Goal: Information Seeking & Learning: Learn about a topic

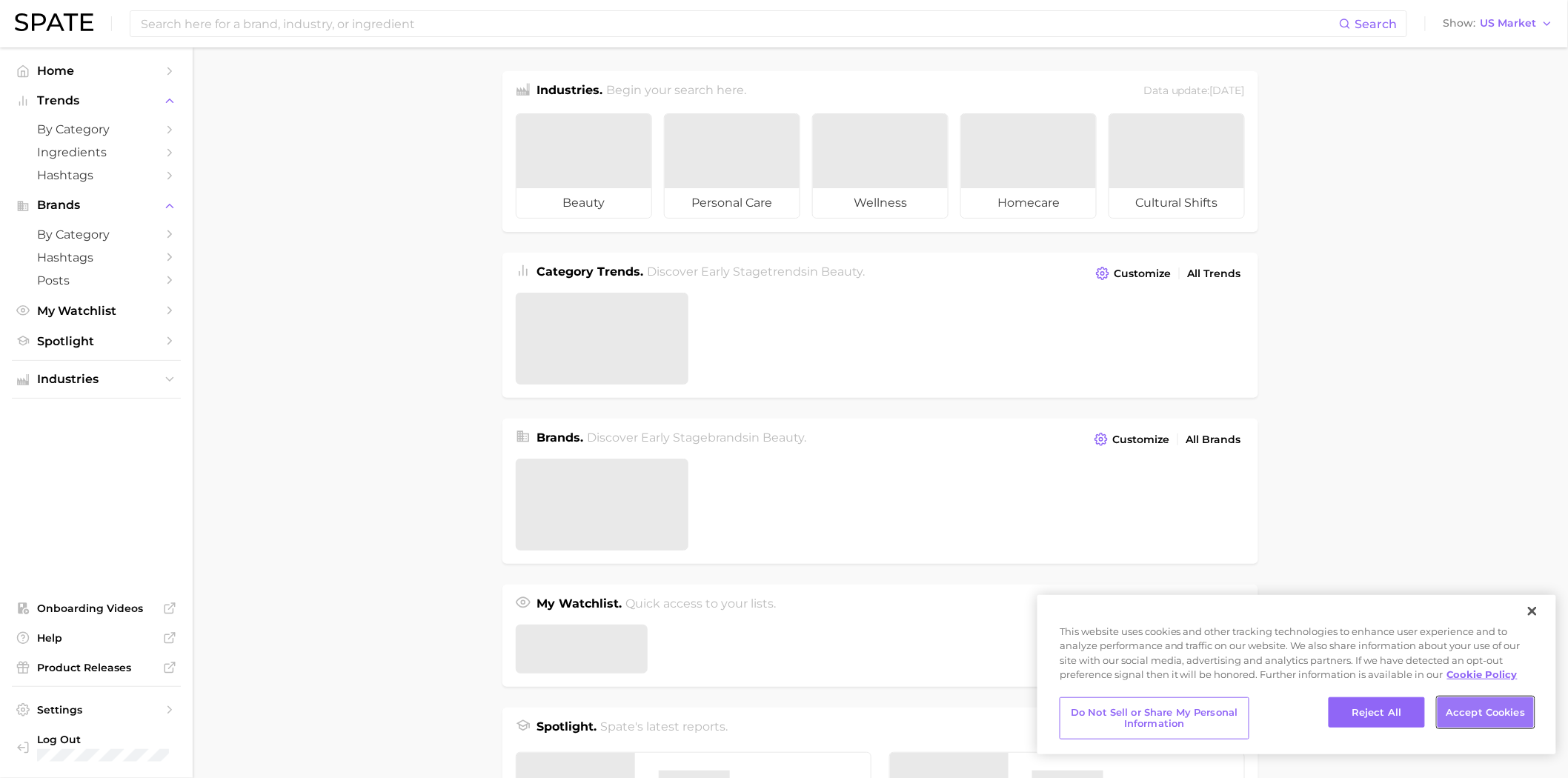
click at [1460, 719] on button "Accept Cookies" at bounding box center [1486, 712] width 96 height 31
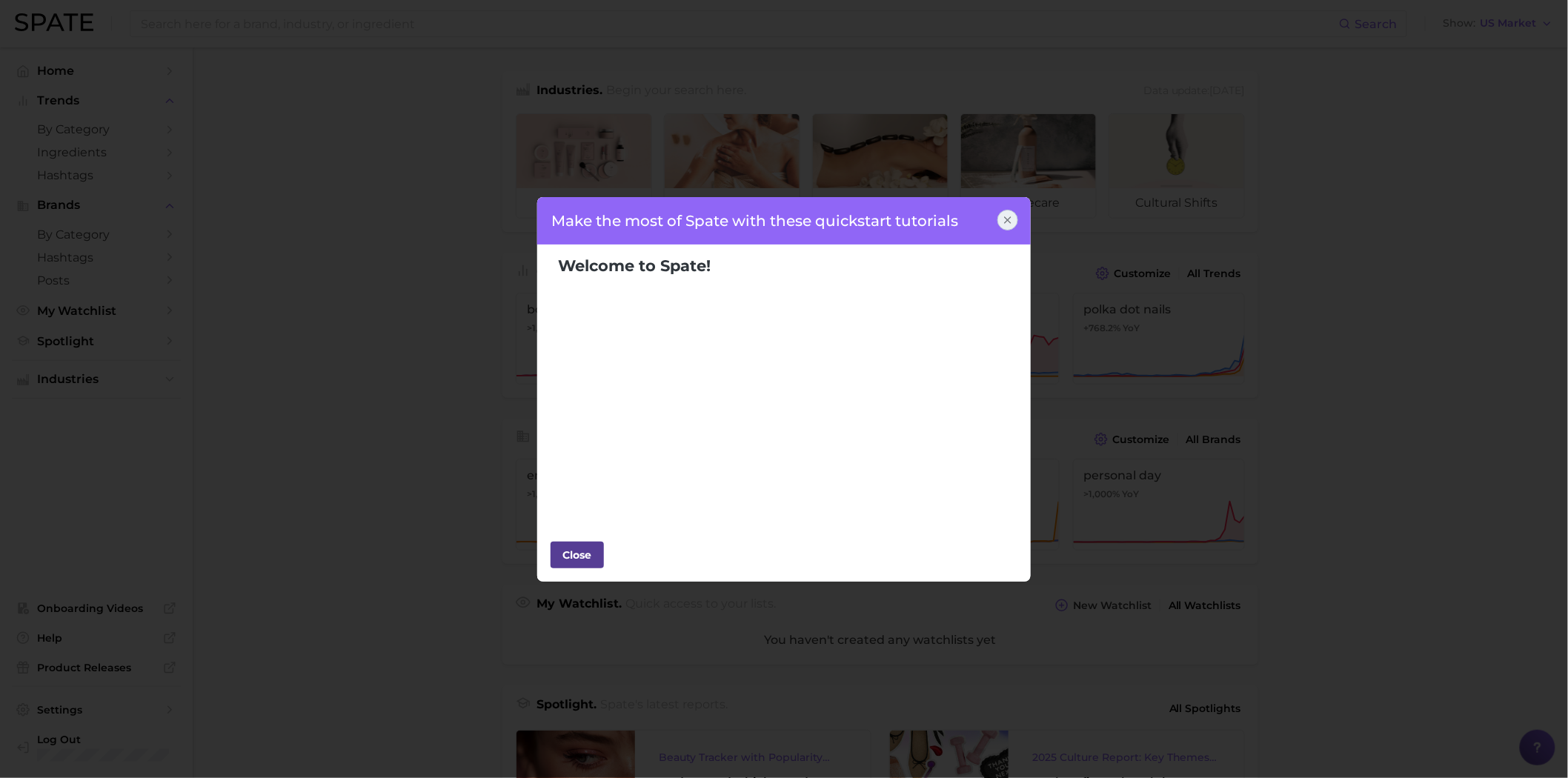
click at [590, 546] on div "Close" at bounding box center [578, 555] width 45 height 22
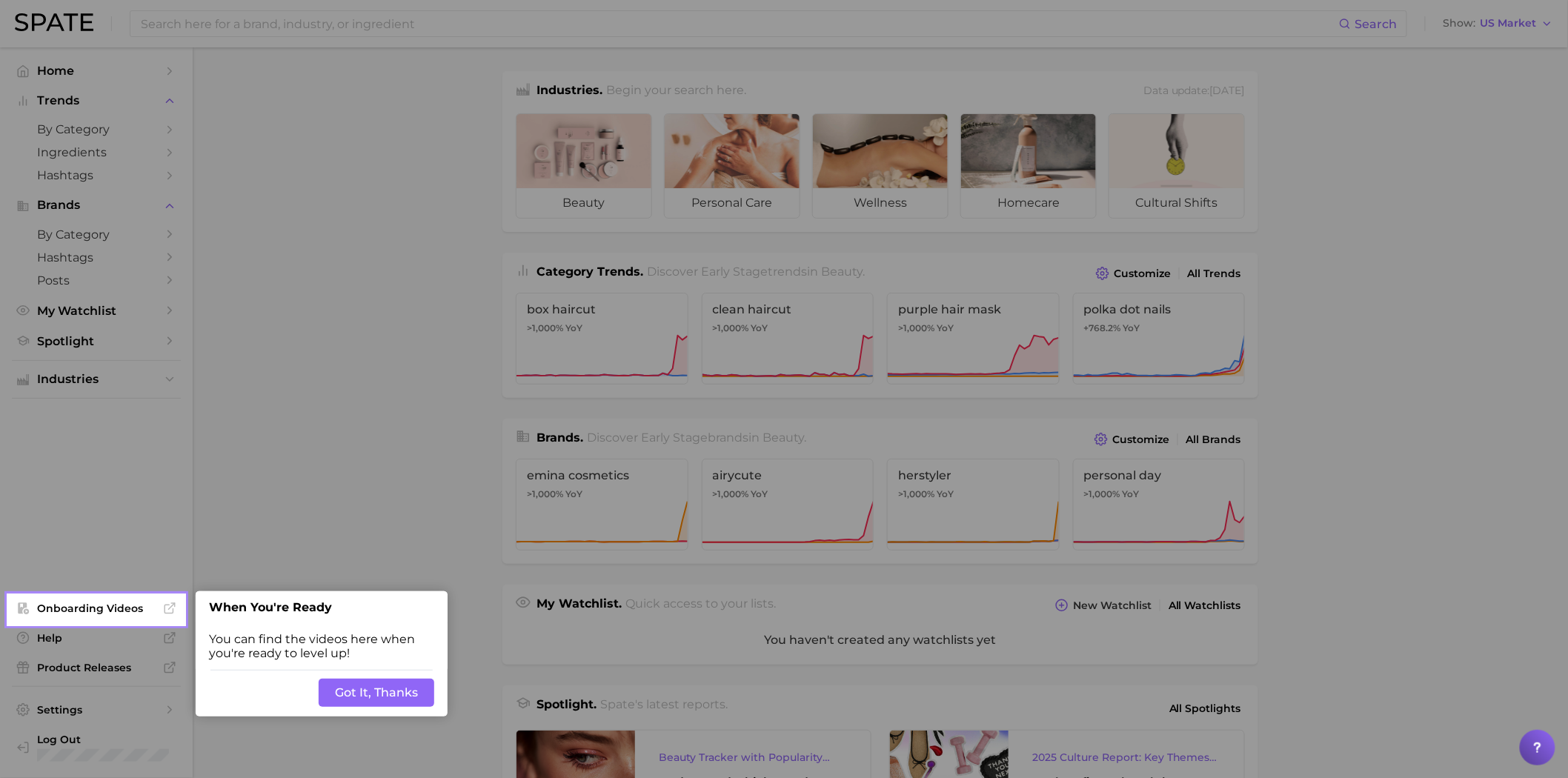
click at [341, 316] on div at bounding box center [876, 590] width 1384 height 1182
click at [394, 692] on button "Got It, Thanks" at bounding box center [376, 693] width 115 height 28
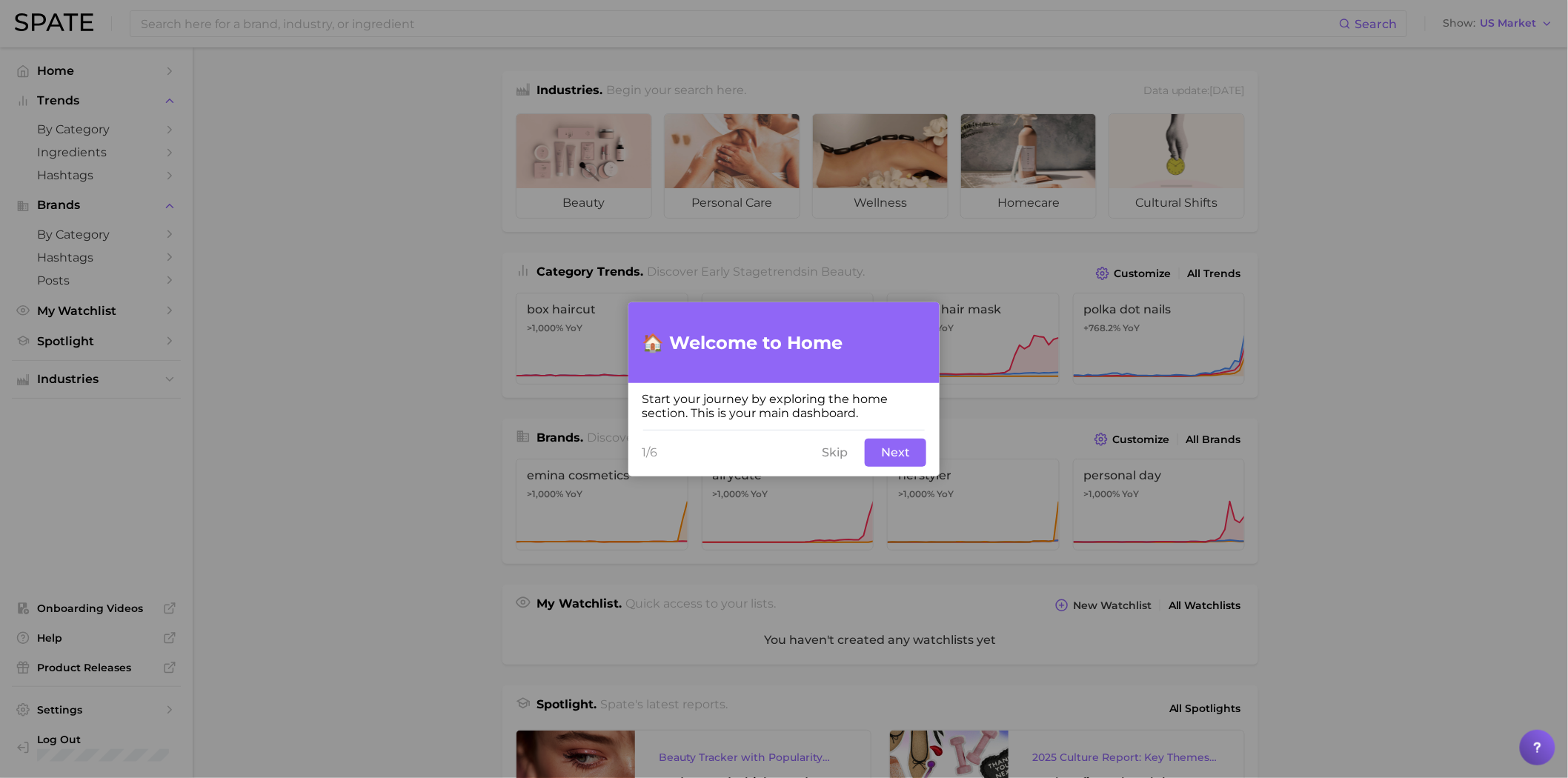
click at [872, 459] on button "Next" at bounding box center [896, 453] width 61 height 28
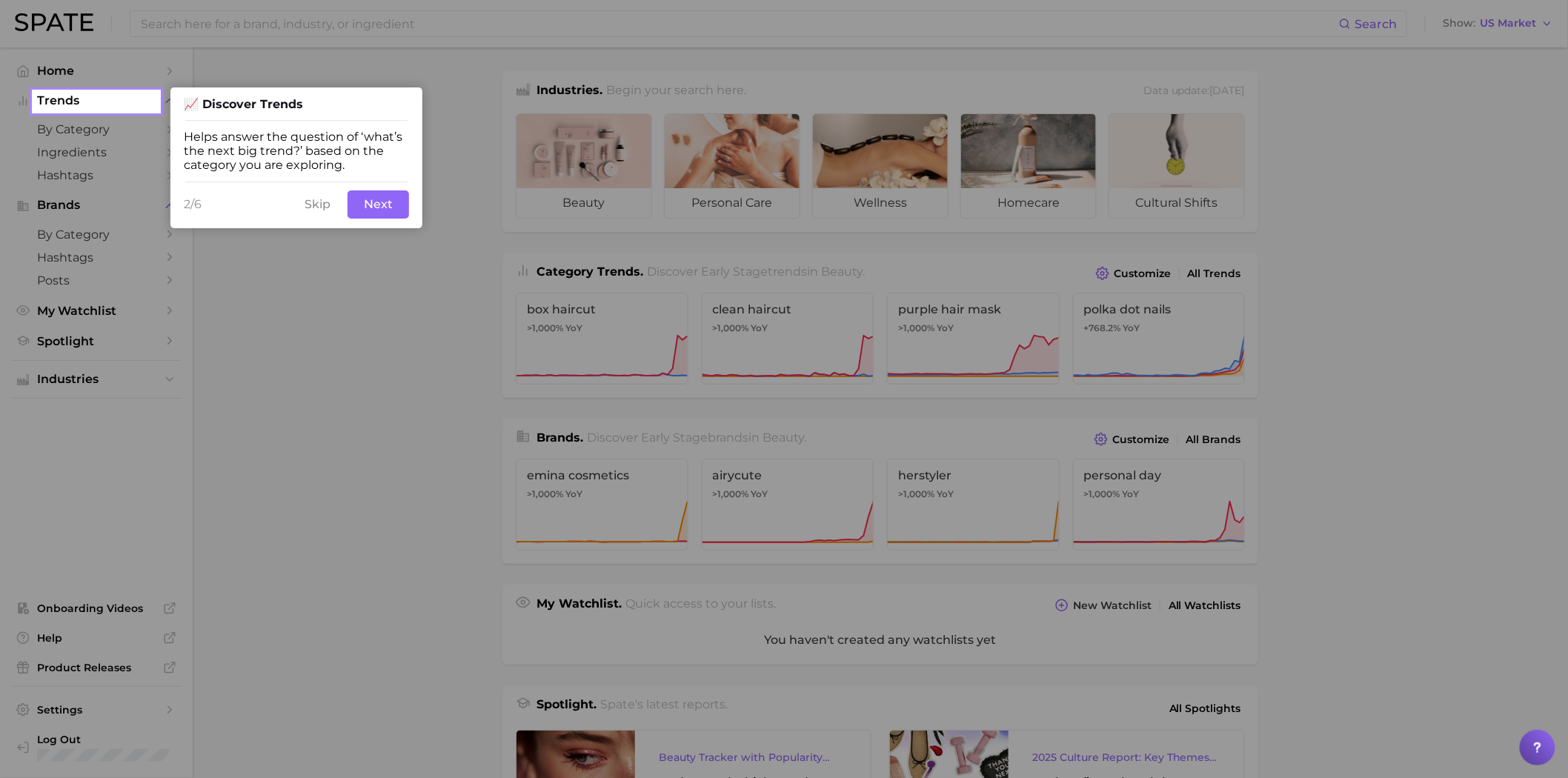
click at [380, 216] on button "Next" at bounding box center [379, 204] width 61 height 28
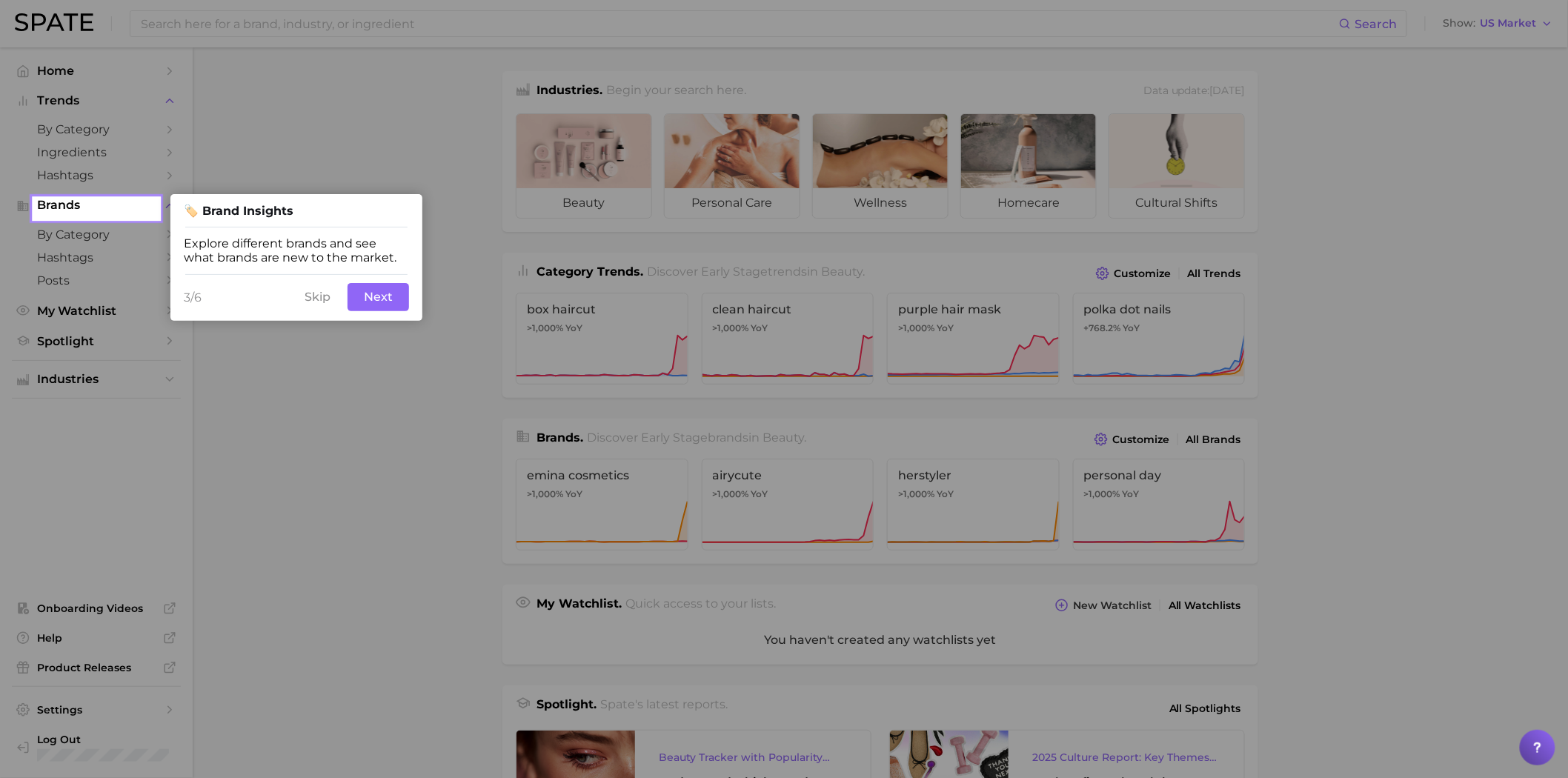
click at [406, 298] on button "Next" at bounding box center [379, 297] width 61 height 28
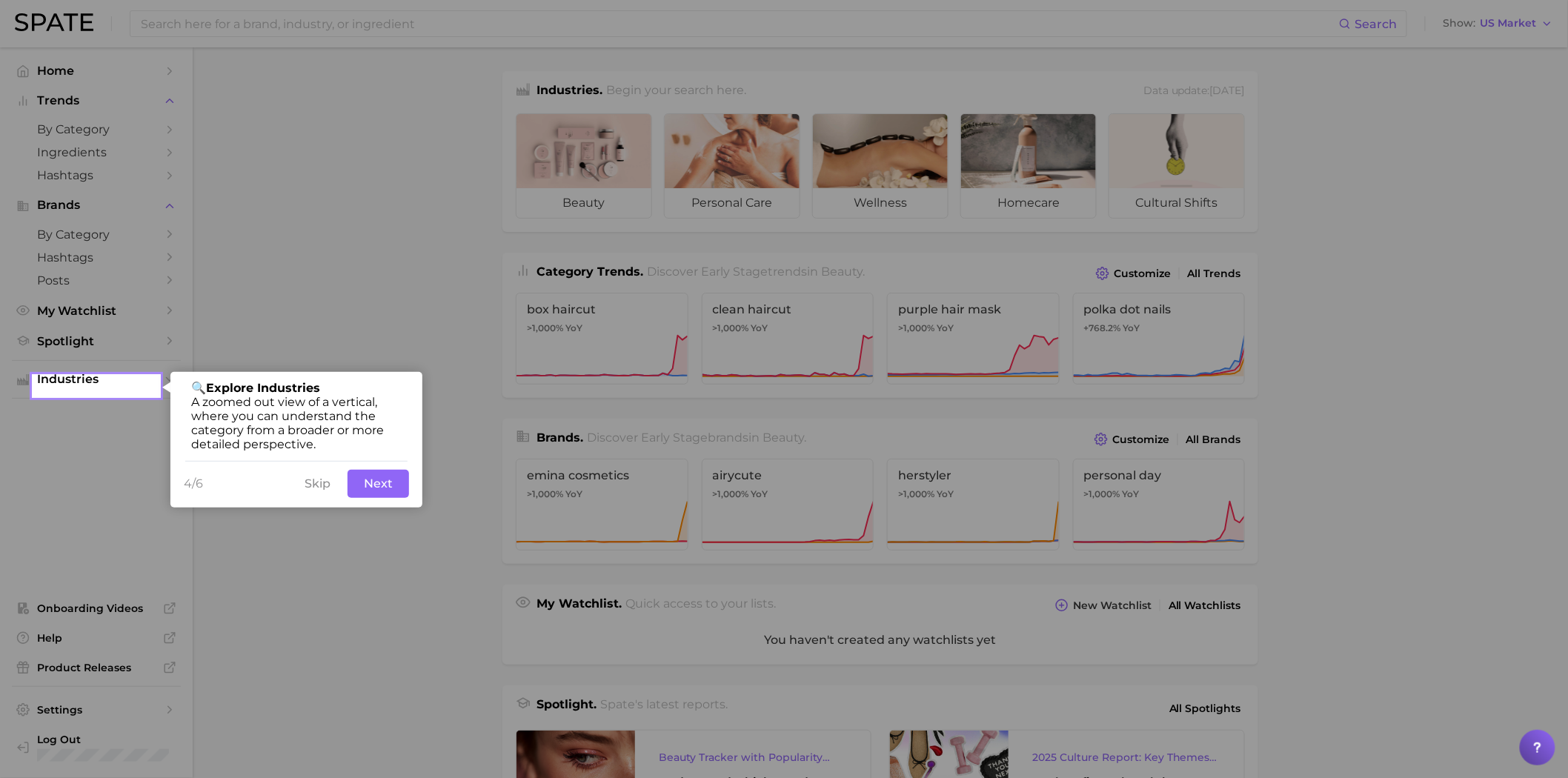
click at [371, 489] on button "Next" at bounding box center [379, 484] width 61 height 28
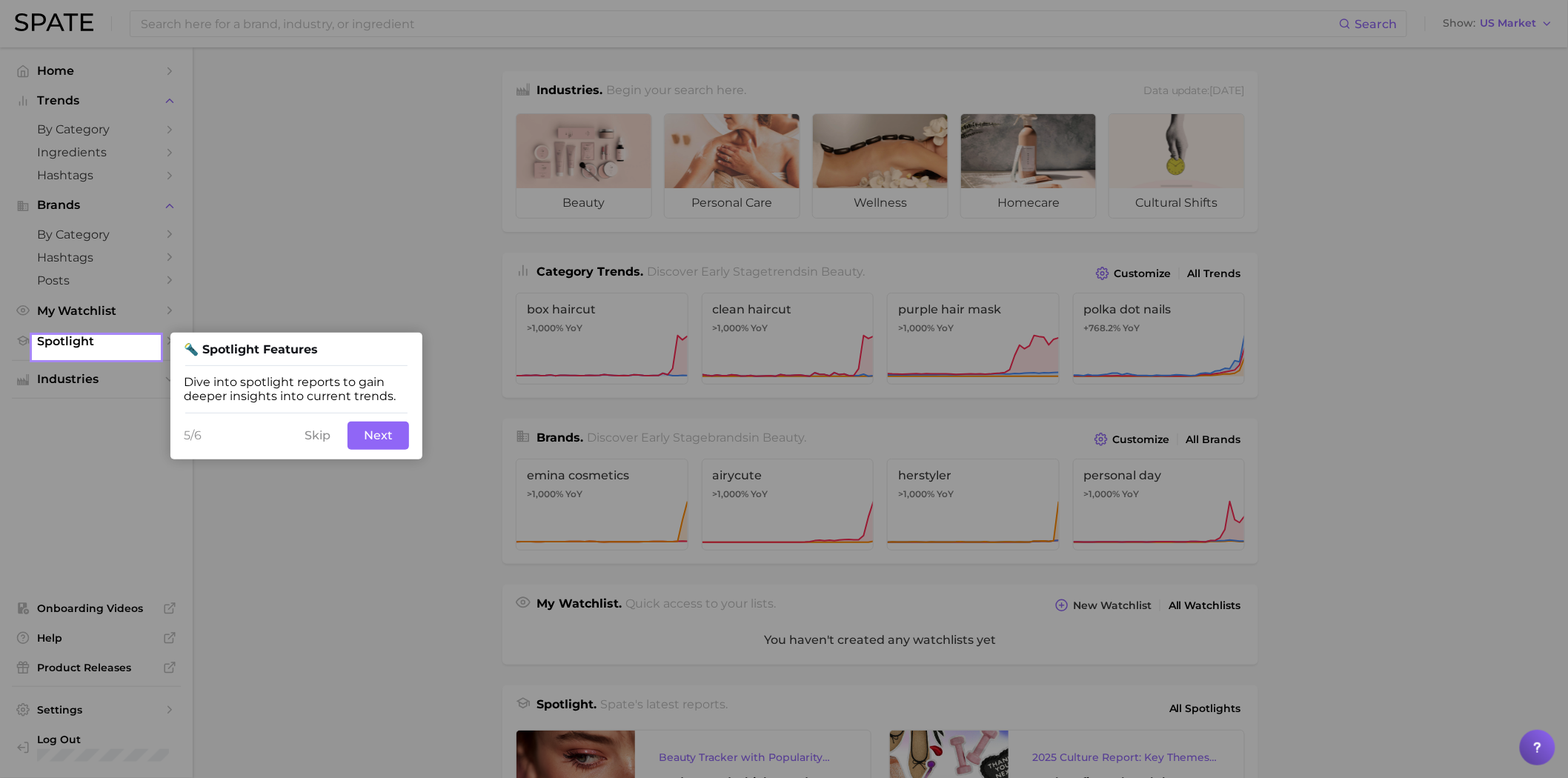
click at [343, 428] on div "5/6 Skip Next" at bounding box center [296, 435] width 252 height 47
click at [354, 438] on button "Next" at bounding box center [379, 436] width 61 height 28
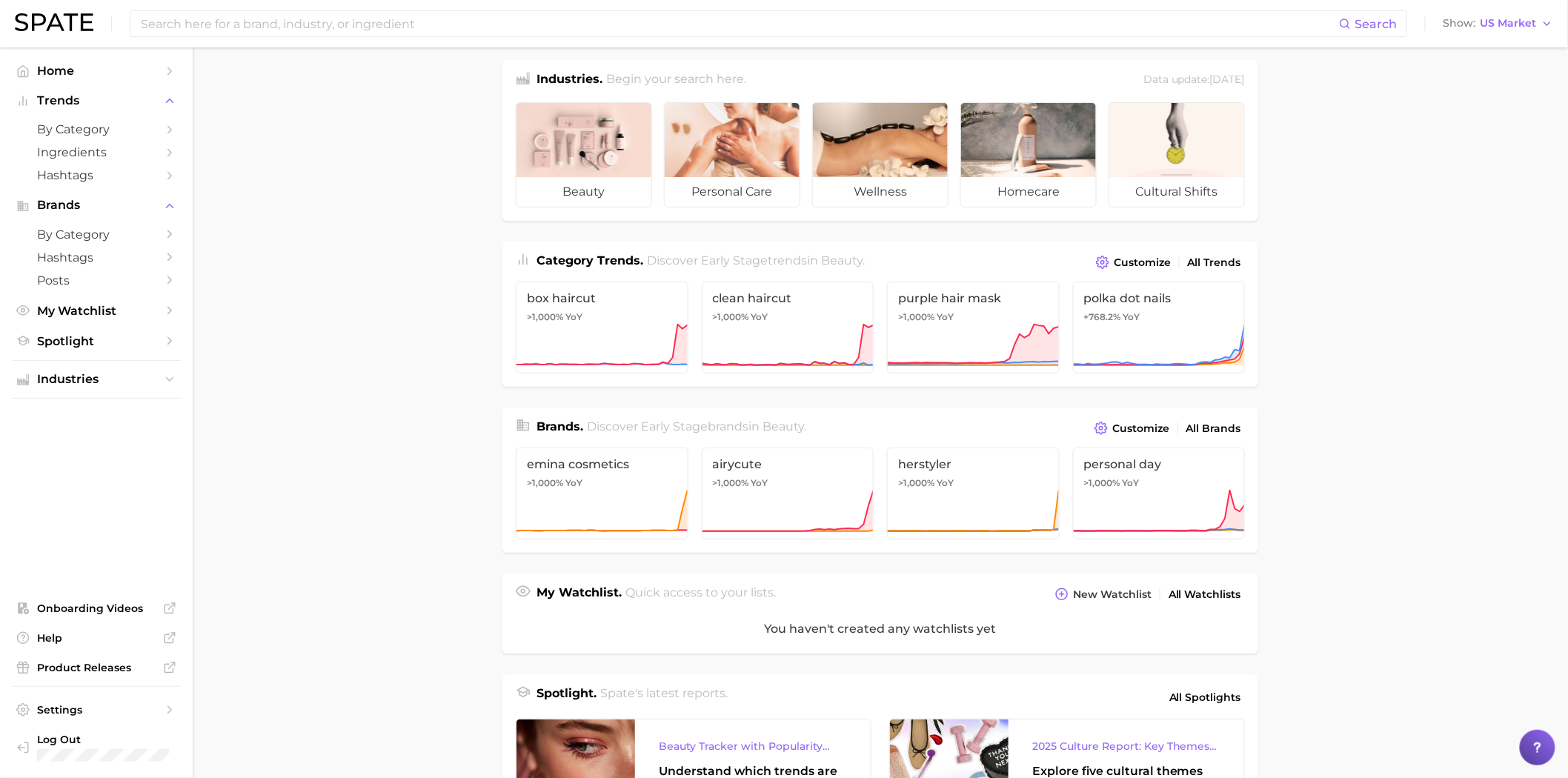
scroll to position [183, 0]
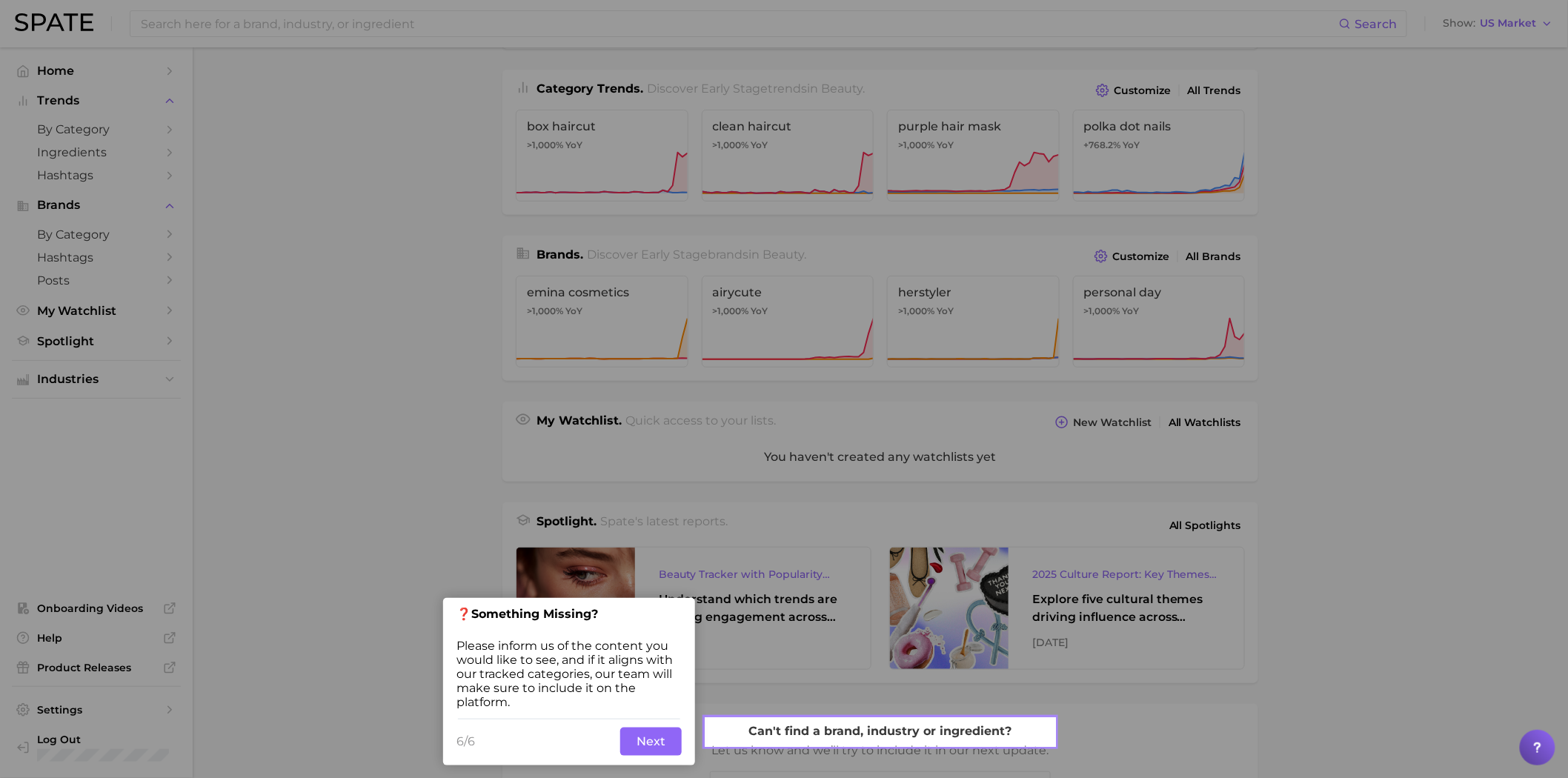
click at [638, 734] on button "Next" at bounding box center [651, 742] width 61 height 28
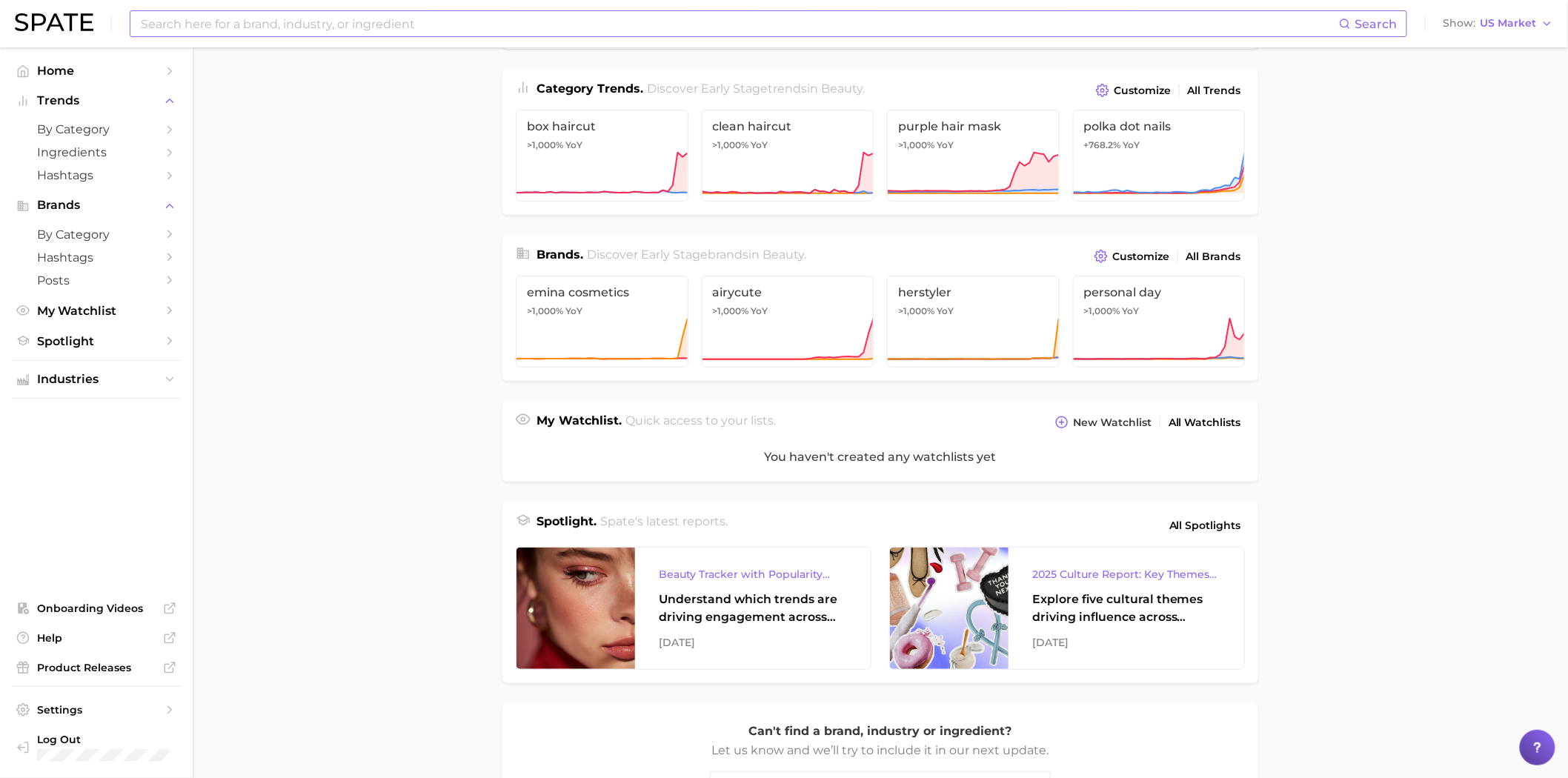
click at [309, 24] on input at bounding box center [739, 23] width 1199 height 25
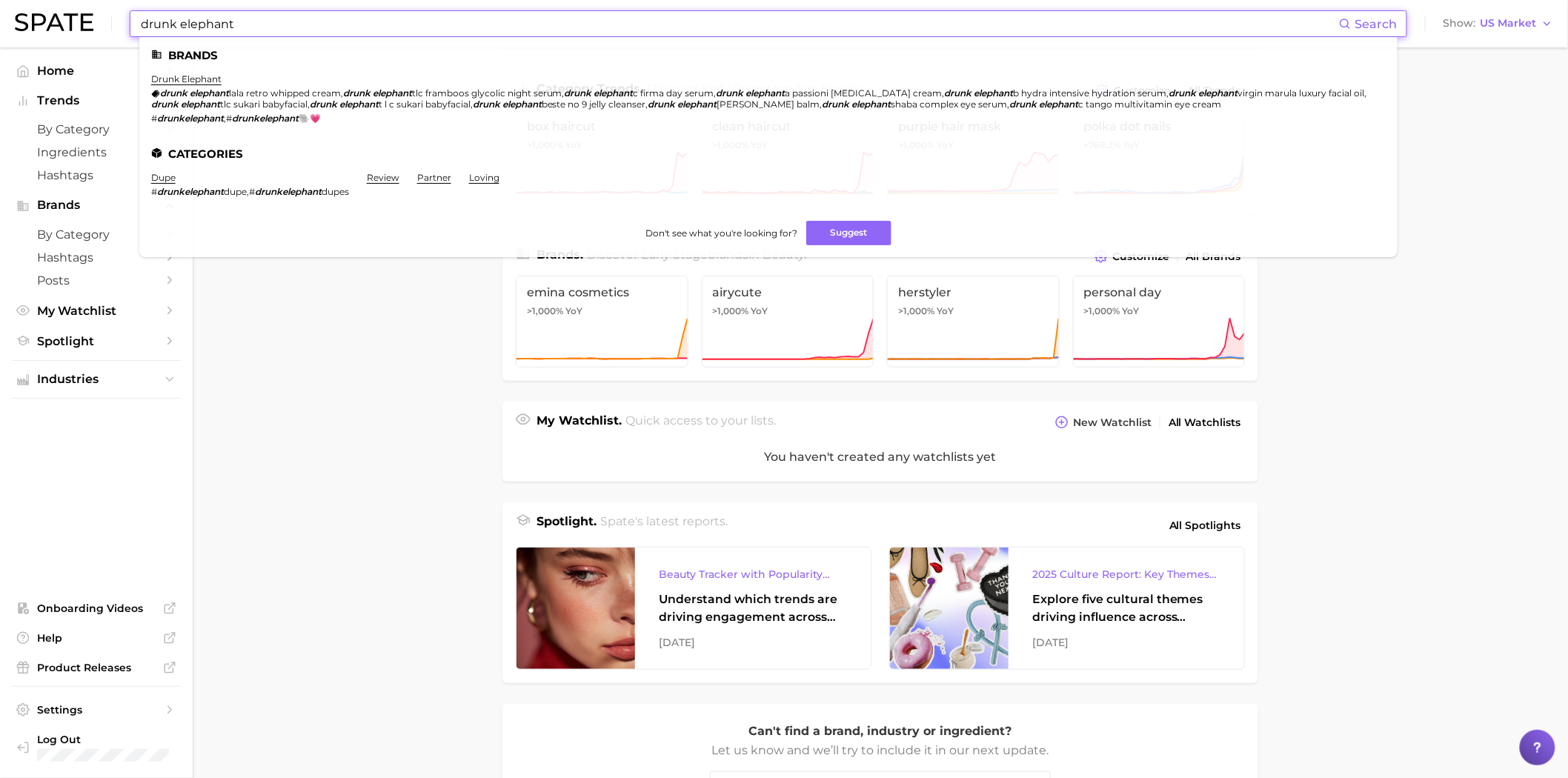
type input "drunk elephant"
click at [193, 85] on li "drunk elephant drunk elephant lala retro whipped cream , drunk elephant tlc fra…" at bounding box center [760, 98] width 1217 height 51
click at [194, 76] on link "drunk elephant" at bounding box center [186, 78] width 71 height 11
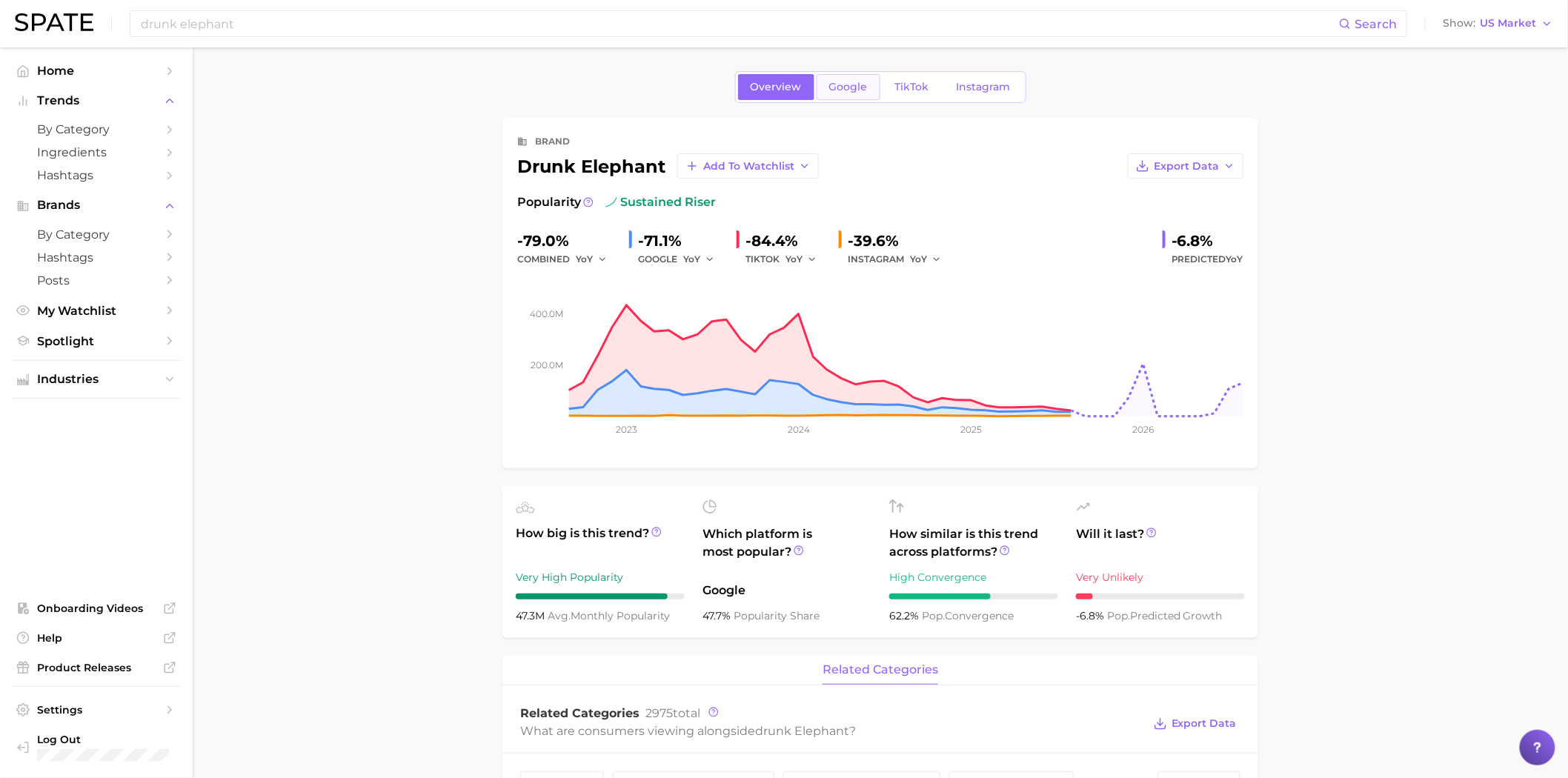
click at [868, 92] on link "Google" at bounding box center [848, 86] width 64 height 26
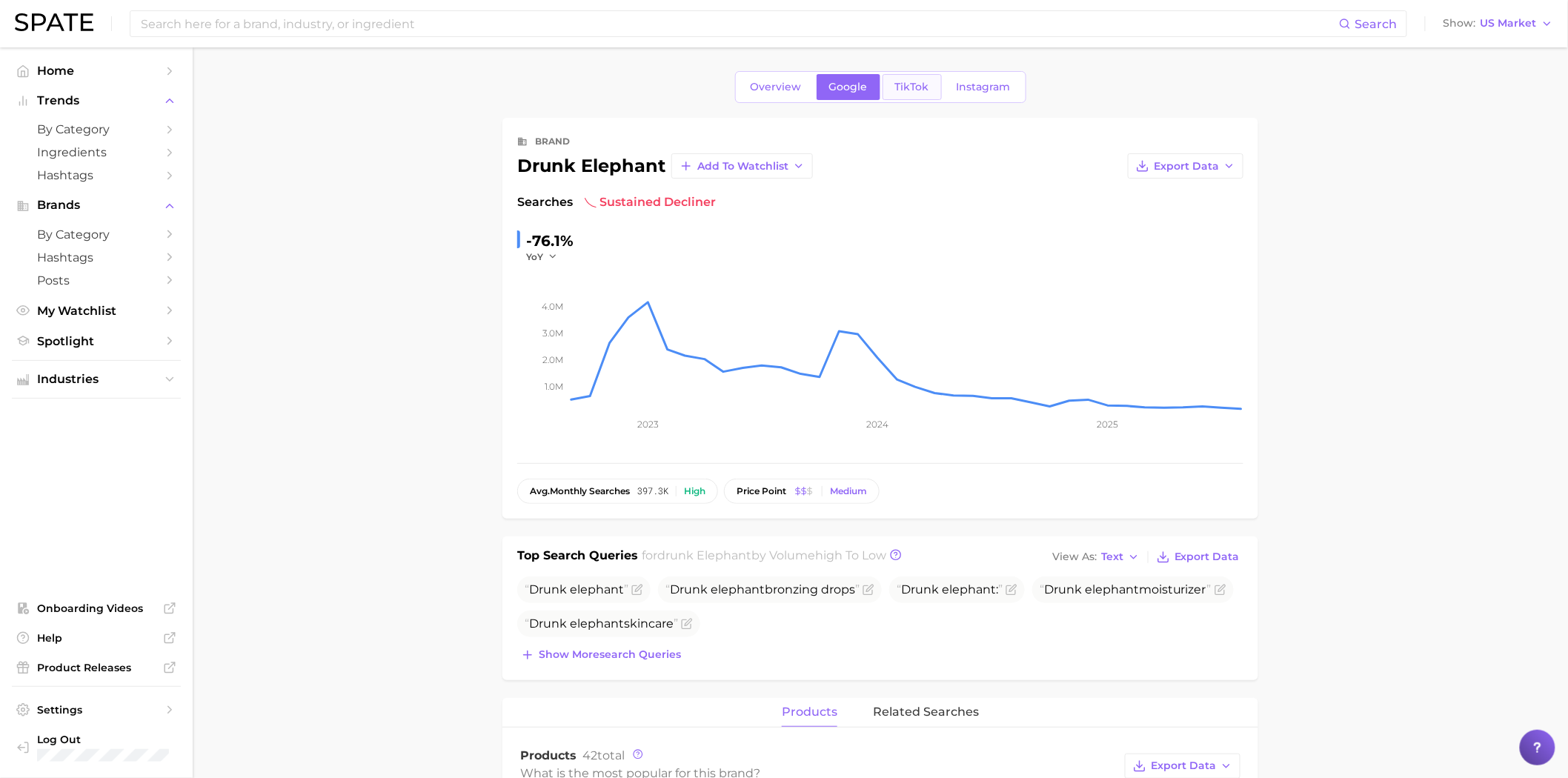
click at [916, 91] on span "TikTok" at bounding box center [911, 86] width 34 height 12
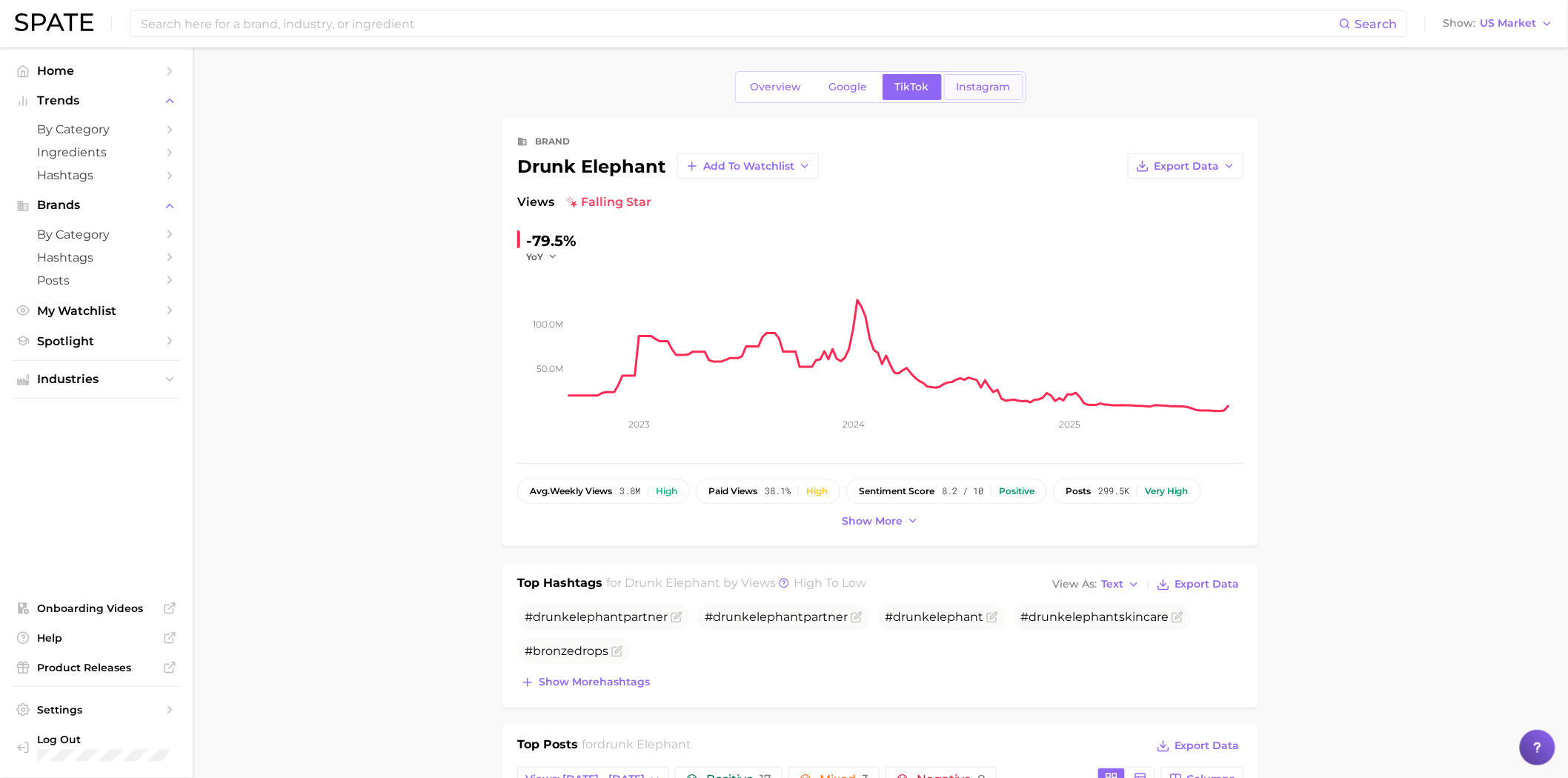
click at [977, 93] on span "Instagram" at bounding box center [983, 86] width 54 height 12
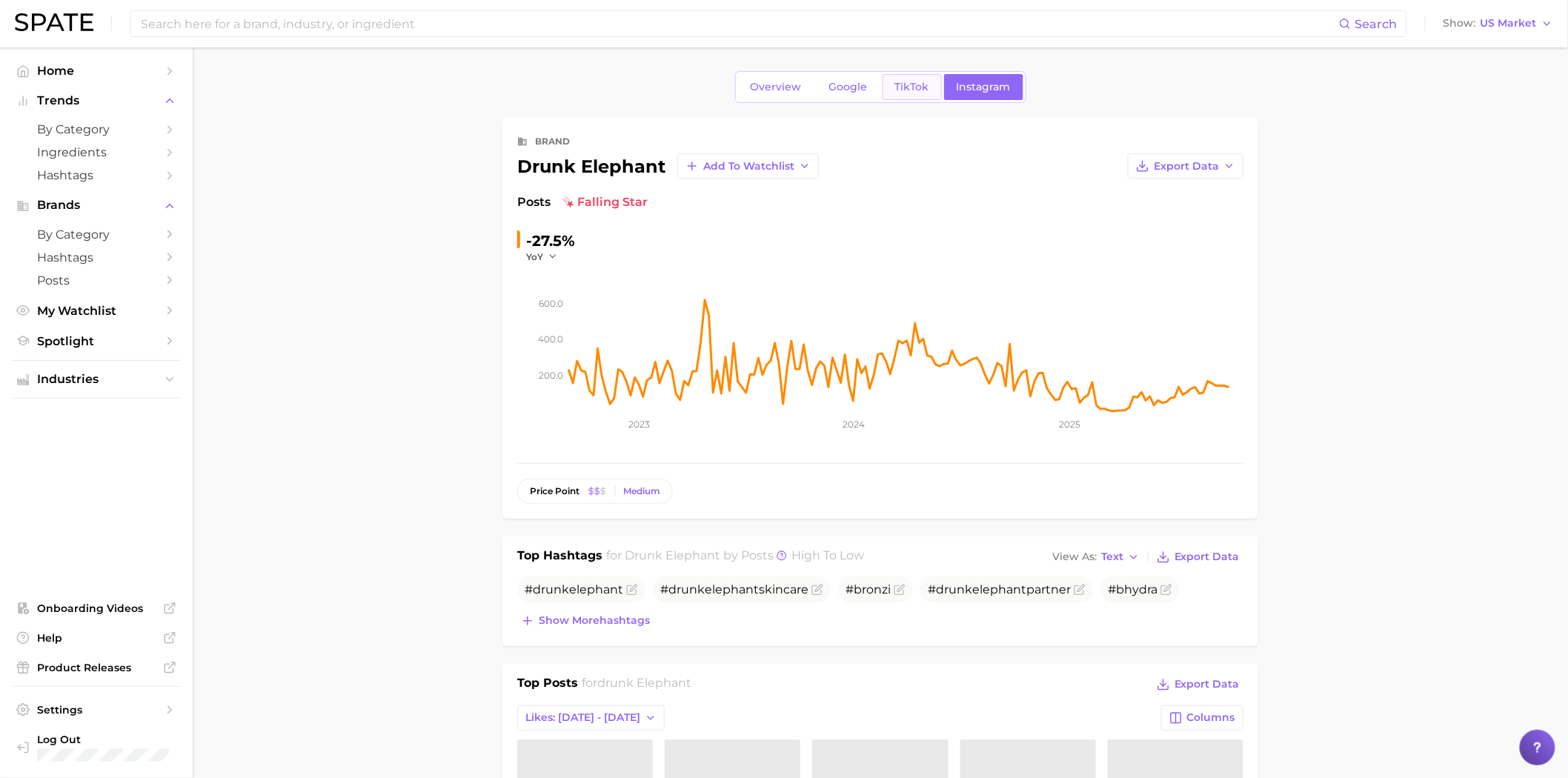
click at [929, 85] on link "TikTok" at bounding box center [911, 86] width 59 height 26
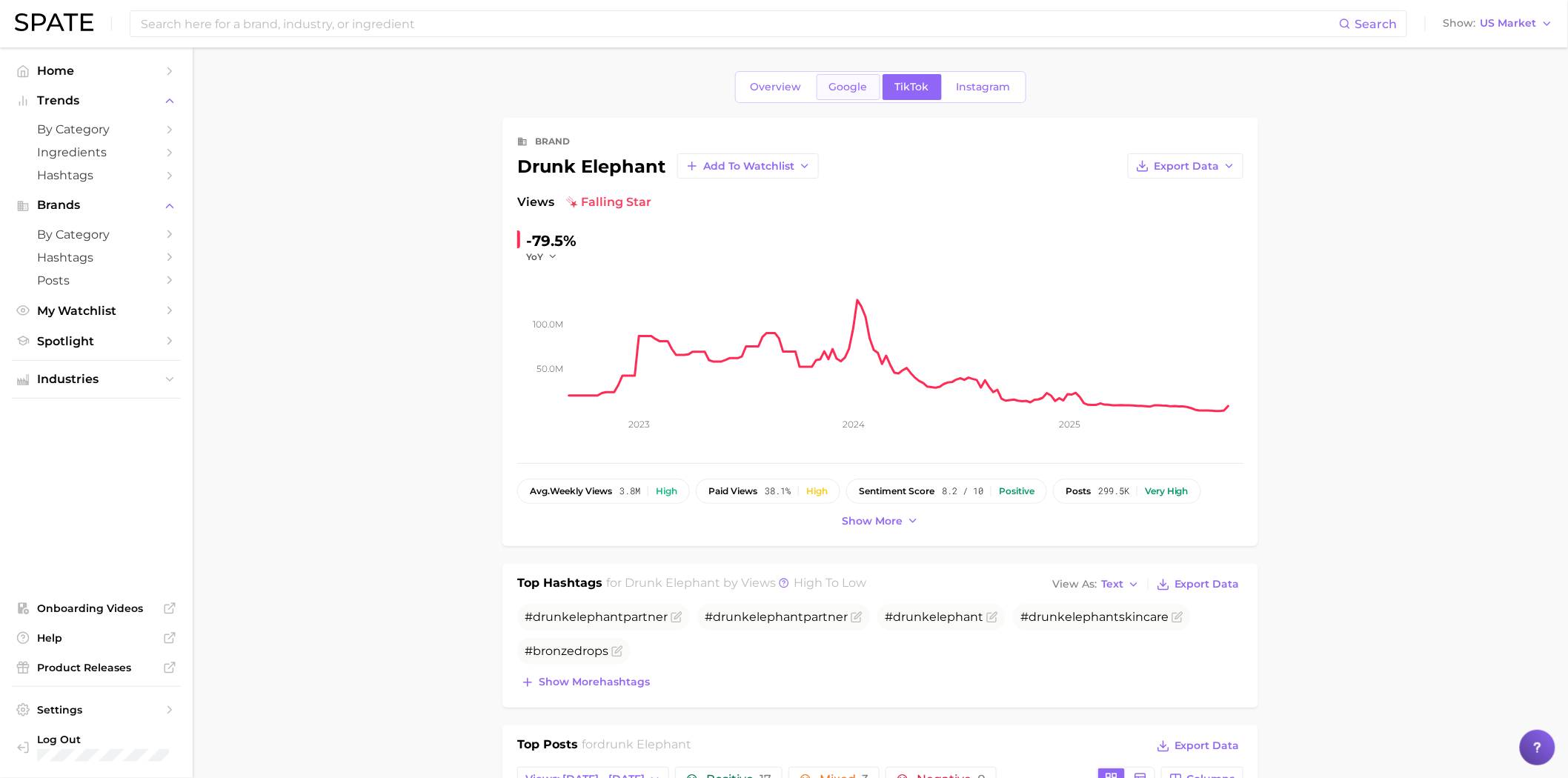
click at [870, 85] on link "Google" at bounding box center [848, 86] width 64 height 26
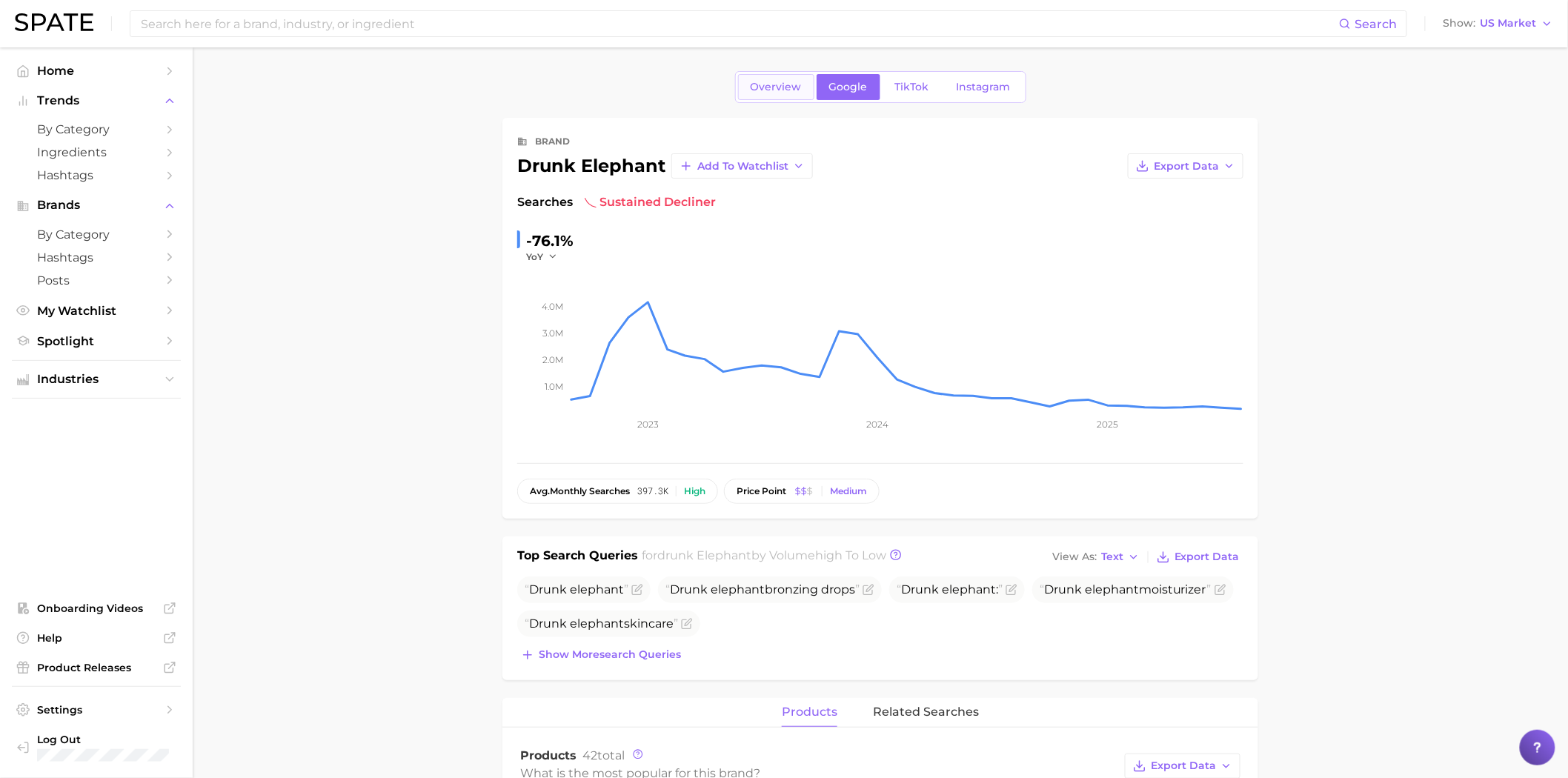
click at [772, 92] on span "Overview" at bounding box center [776, 86] width 51 height 12
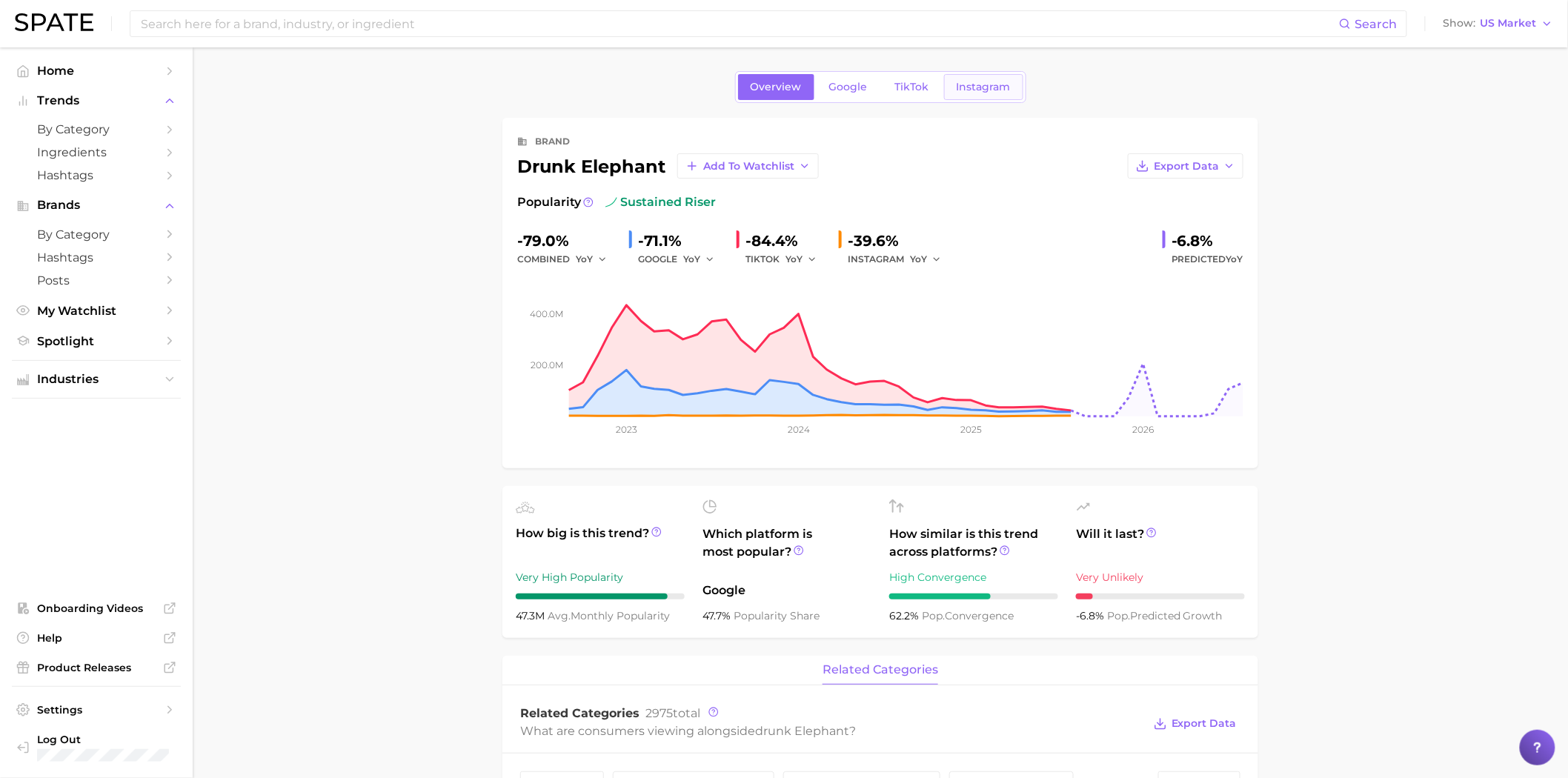
click at [963, 81] on span "Instagram" at bounding box center [983, 86] width 54 height 12
